Goal: Task Accomplishment & Management: Manage account settings

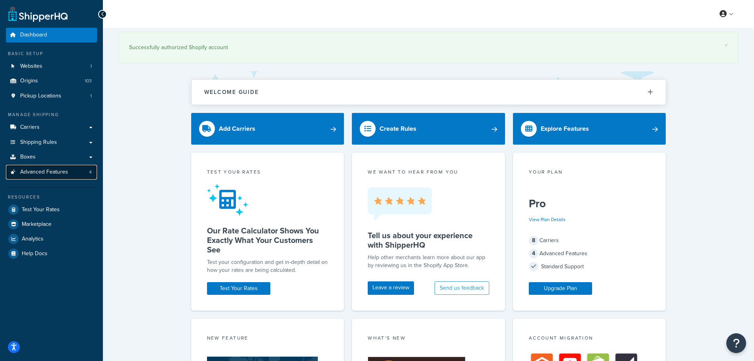
click at [46, 178] on link "Advanced Features 4" at bounding box center [51, 172] width 91 height 15
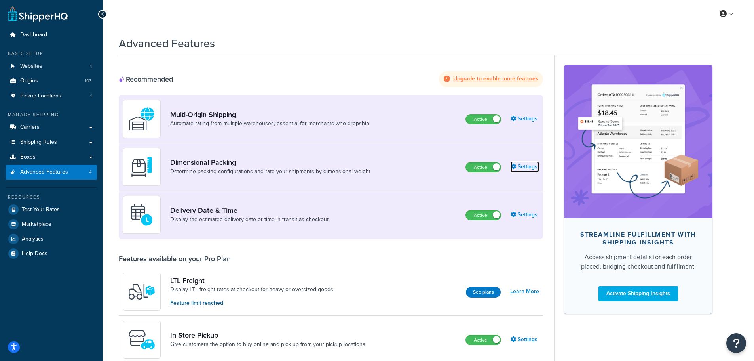
click at [523, 168] on link "Settings" at bounding box center [525, 166] width 29 height 11
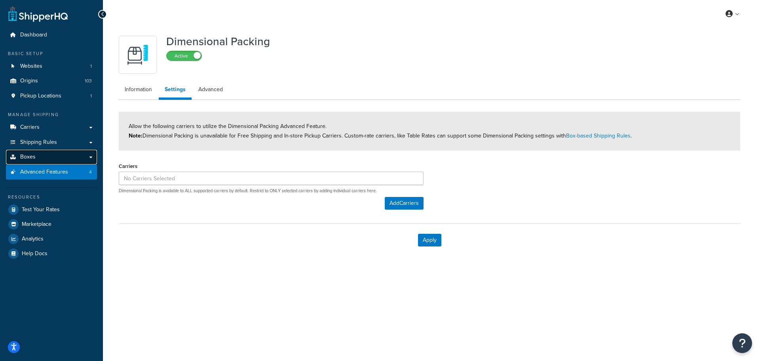
click at [39, 156] on link "Boxes" at bounding box center [51, 157] width 91 height 15
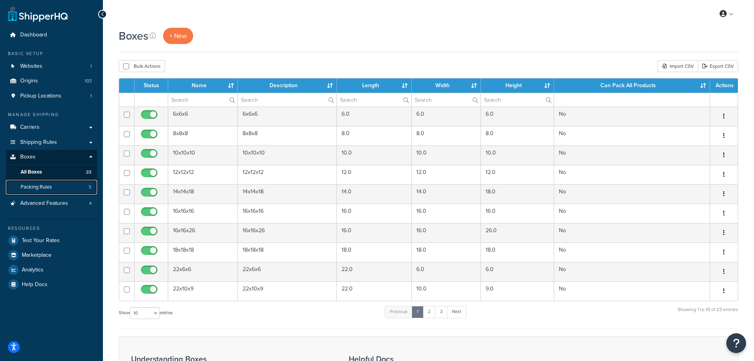
click at [49, 190] on span "Packing Rules" at bounding box center [36, 187] width 31 height 7
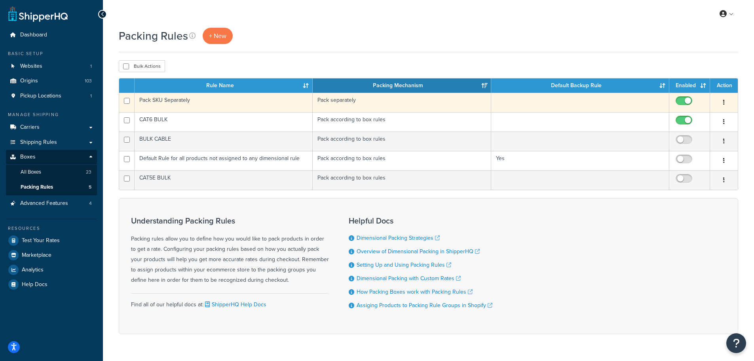
click at [727, 102] on button "button" at bounding box center [723, 102] width 11 height 13
click at [687, 115] on link "Edit" at bounding box center [692, 118] width 63 height 16
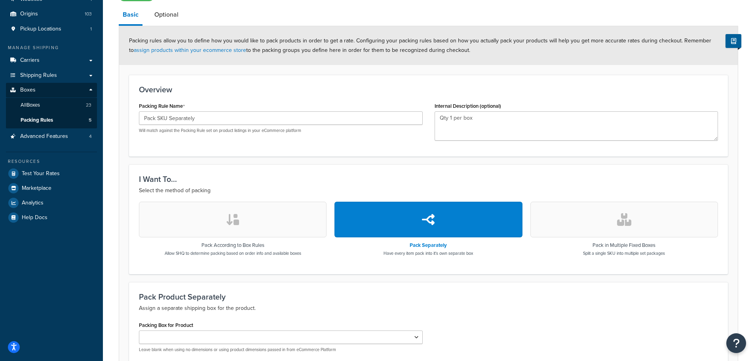
scroll to position [148, 0]
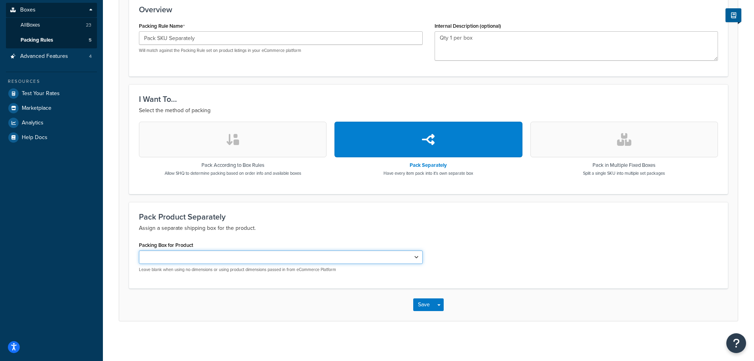
click at [357, 254] on select "6x6x6 8x8x8 10x10x10 12x12x12 14x14x18 16x16x16 16x16x26 18x18x18 22x6x6 22x10x…" at bounding box center [281, 256] width 284 height 13
click at [537, 229] on p "Assign a separate shipping box for the product." at bounding box center [428, 228] width 579 height 10
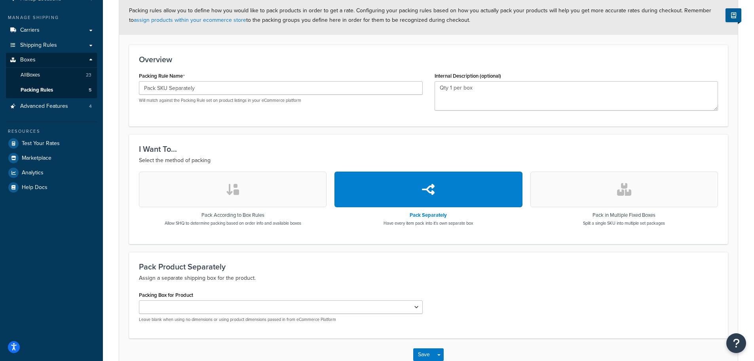
scroll to position [29, 0]
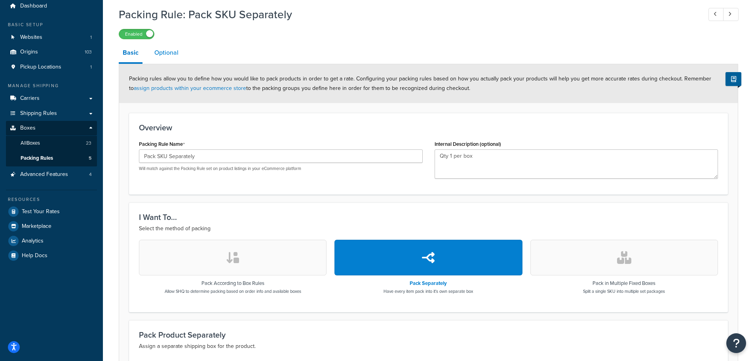
click at [159, 44] on link "Optional" at bounding box center [166, 52] width 32 height 19
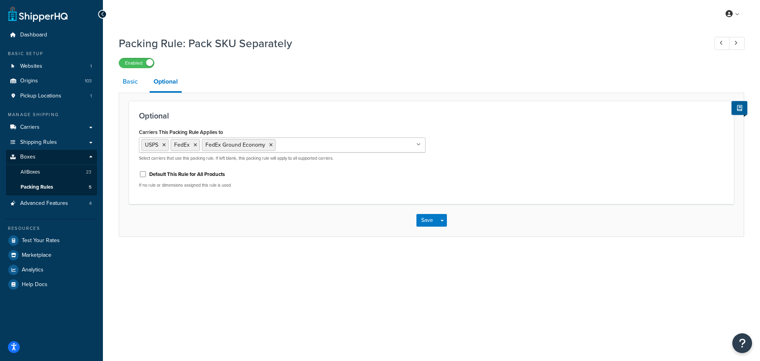
click at [129, 80] on link "Basic" at bounding box center [130, 81] width 23 height 19
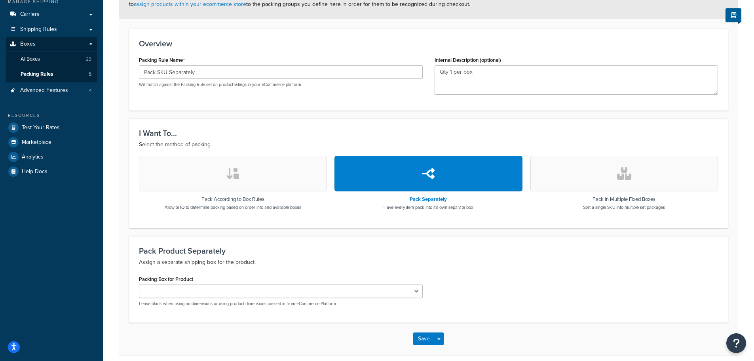
scroll to position [148, 0]
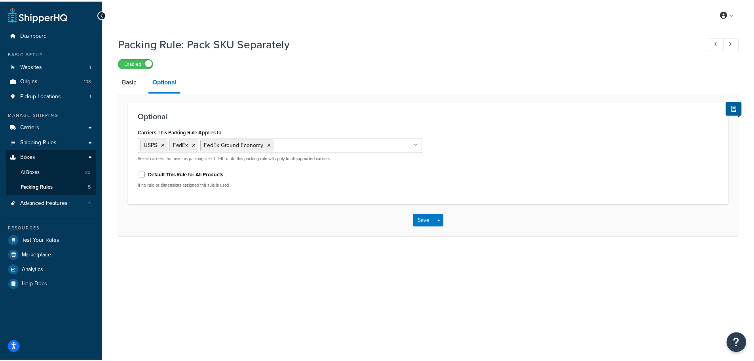
scroll to position [29, 0]
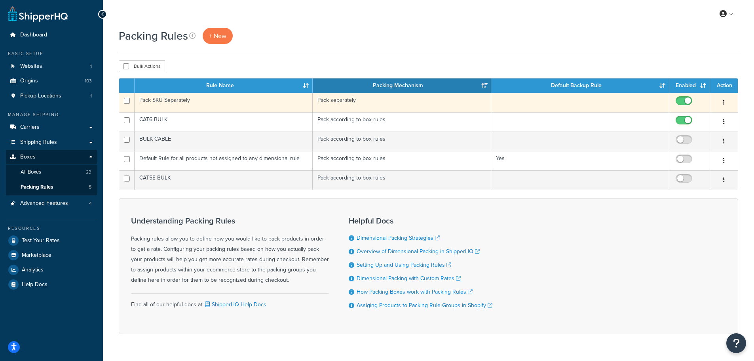
click at [188, 100] on td "Pack SKU Separately" at bounding box center [224, 102] width 178 height 19
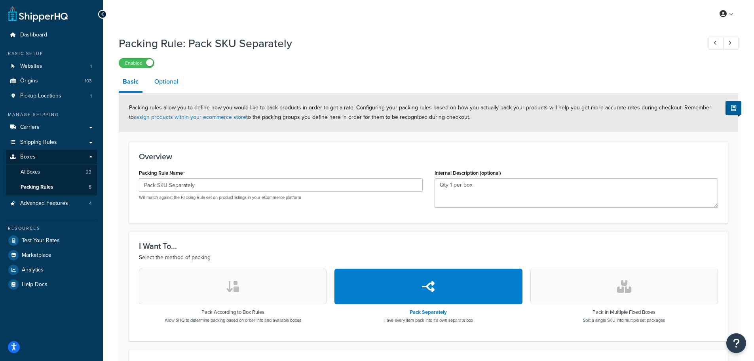
click at [178, 78] on link "Optional" at bounding box center [166, 81] width 32 height 19
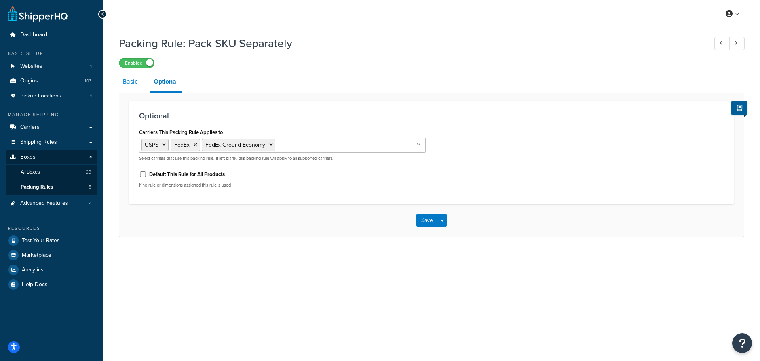
click at [139, 87] on link "Basic" at bounding box center [130, 81] width 23 height 19
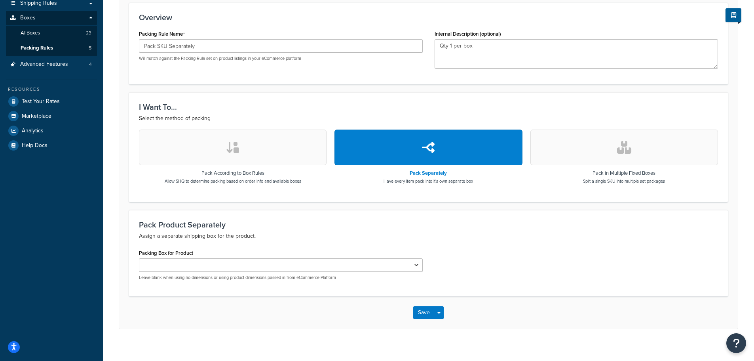
scroll to position [148, 0]
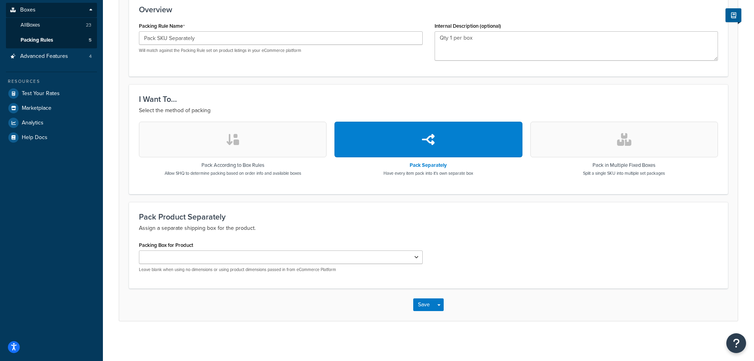
click at [598, 264] on div "Packing Box for Product 6x6x6 8x8x8 10x10x10 12x12x12 14x14x18 16x16x16 16x16x2…" at bounding box center [428, 258] width 591 height 39
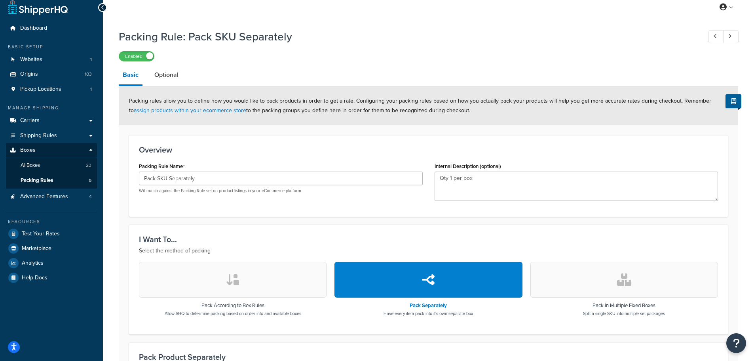
scroll to position [0, 0]
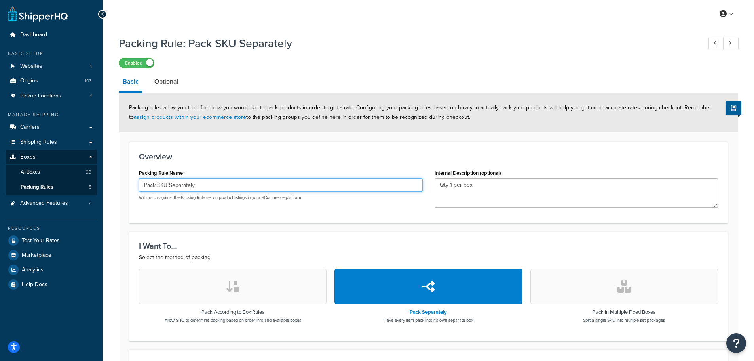
drag, startPoint x: 194, startPoint y: 188, endPoint x: 122, endPoint y: 188, distance: 71.6
click at [122, 188] on form "Packing rules allow you to define how you would like to pack products in order …" at bounding box center [428, 280] width 619 height 374
click at [211, 188] on input "Pack SKU Separately" at bounding box center [281, 184] width 284 height 13
click at [175, 81] on link "Optional" at bounding box center [166, 81] width 32 height 19
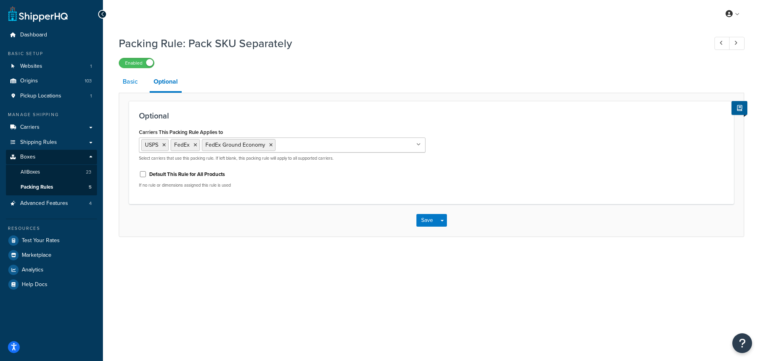
click at [132, 82] on link "Basic" at bounding box center [130, 81] width 23 height 19
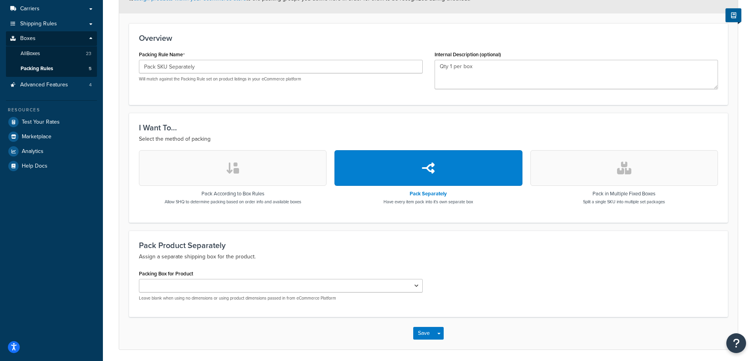
scroll to position [119, 0]
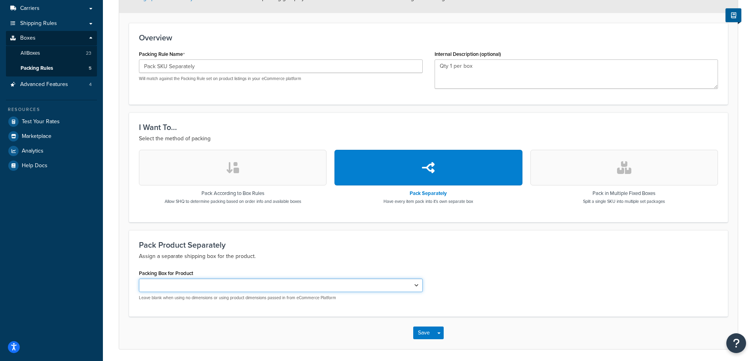
click at [357, 283] on select "6x6x6 8x8x8 10x10x10 12x12x12 14x14x18 16x16x16 16x16x26 18x18x18 22x6x6 22x10x…" at bounding box center [281, 284] width 284 height 13
click at [555, 250] on div "Pack Product Separately Assign a separate shipping box for the product." at bounding box center [428, 250] width 579 height 21
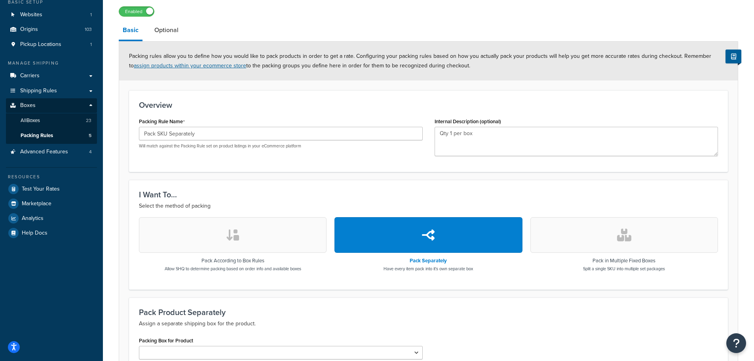
scroll to position [0, 0]
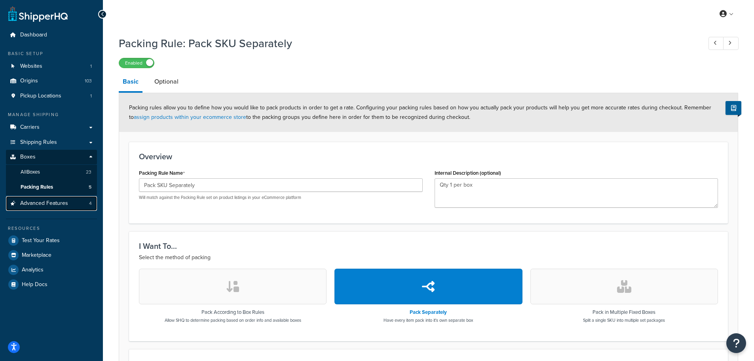
click at [30, 201] on span "Advanced Features" at bounding box center [44, 203] width 48 height 7
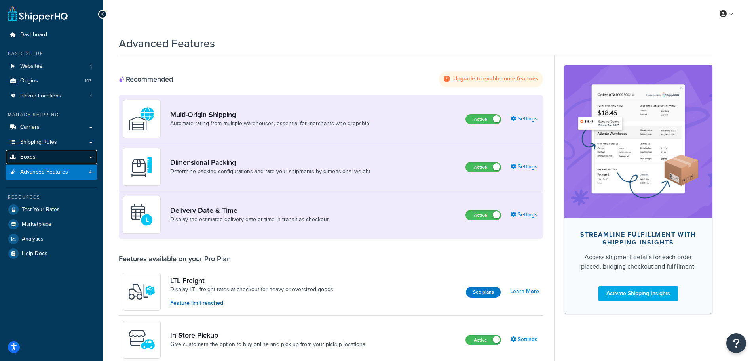
click at [30, 159] on span "Boxes" at bounding box center [27, 157] width 15 height 7
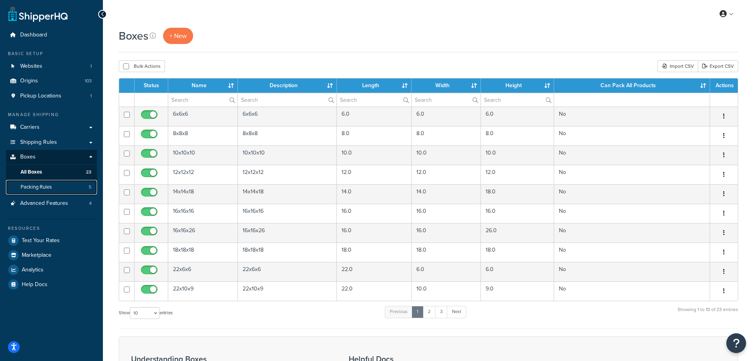
click at [32, 190] on span "Packing Rules" at bounding box center [36, 187] width 31 height 7
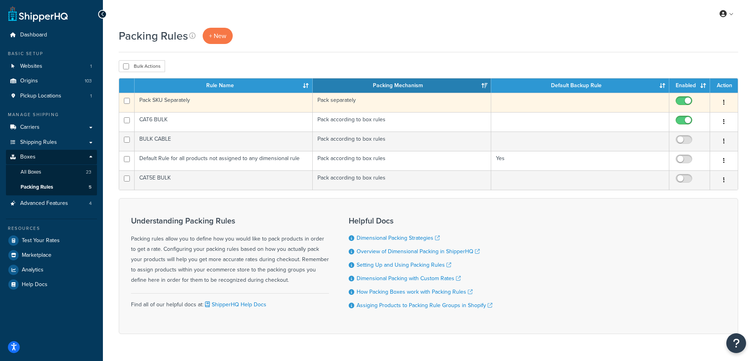
click at [724, 99] on button "button" at bounding box center [723, 102] width 11 height 13
click at [692, 116] on link "Edit" at bounding box center [692, 118] width 63 height 16
